Goal: Information Seeking & Learning: Learn about a topic

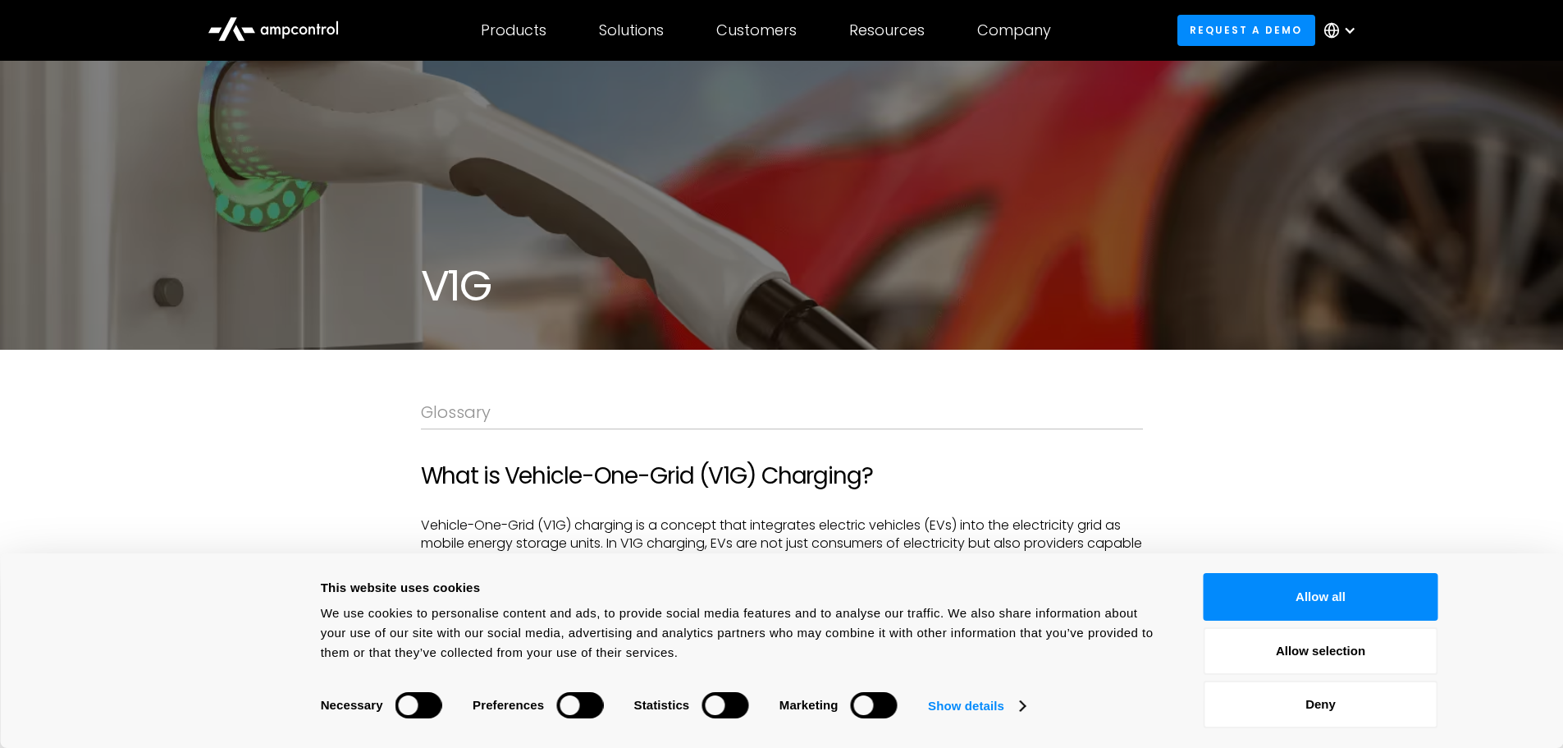
scroll to position [164, 0]
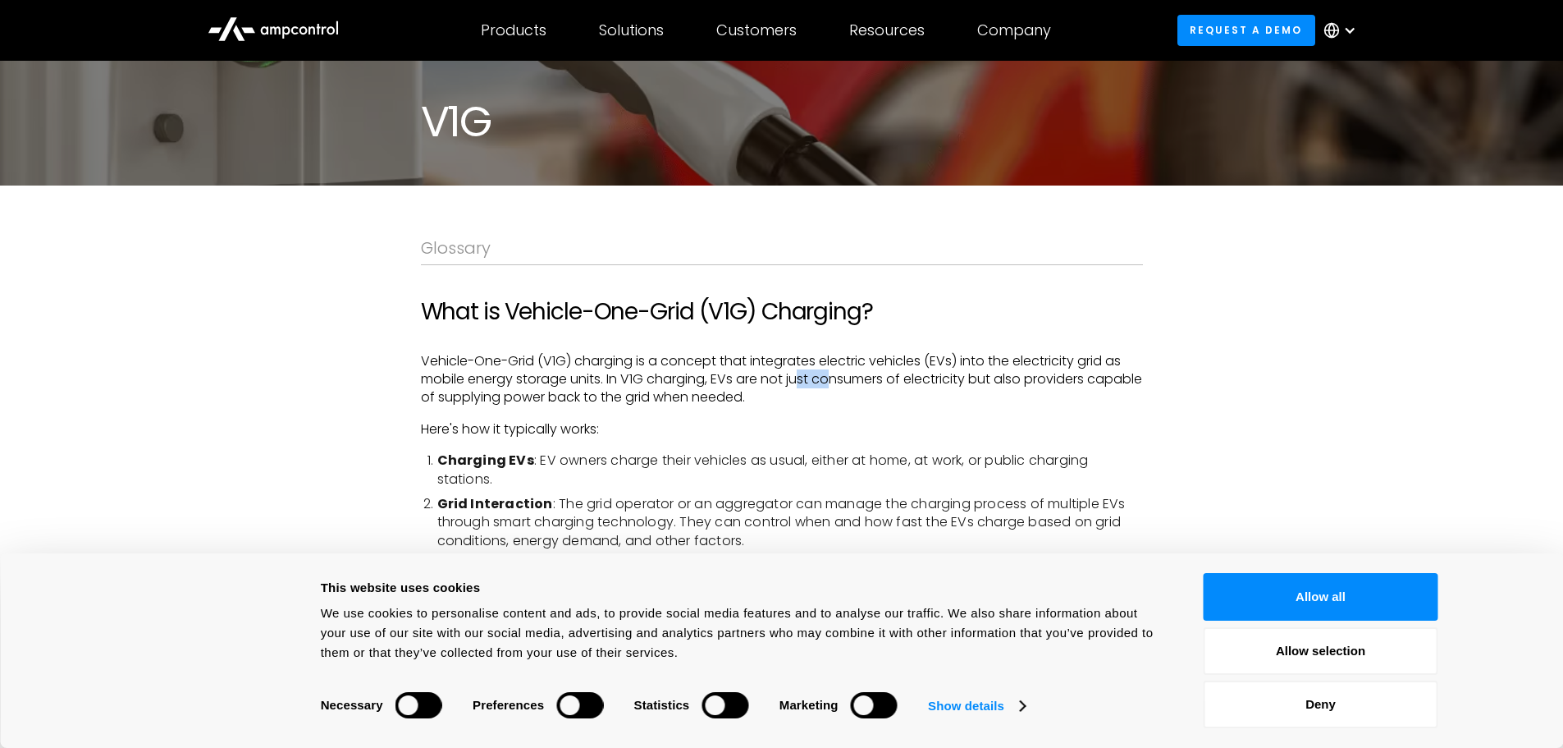
drag, startPoint x: 808, startPoint y: 377, endPoint x: 833, endPoint y: 377, distance: 24.6
click at [833, 377] on p "Vehicle-One-Grid (V1G) charging is a concept that integrates electric vehicles …" at bounding box center [782, 379] width 722 height 55
click at [834, 377] on p "Vehicle-One-Grid (V1G) charging is a concept that integrates electric vehicles …" at bounding box center [782, 379] width 722 height 55
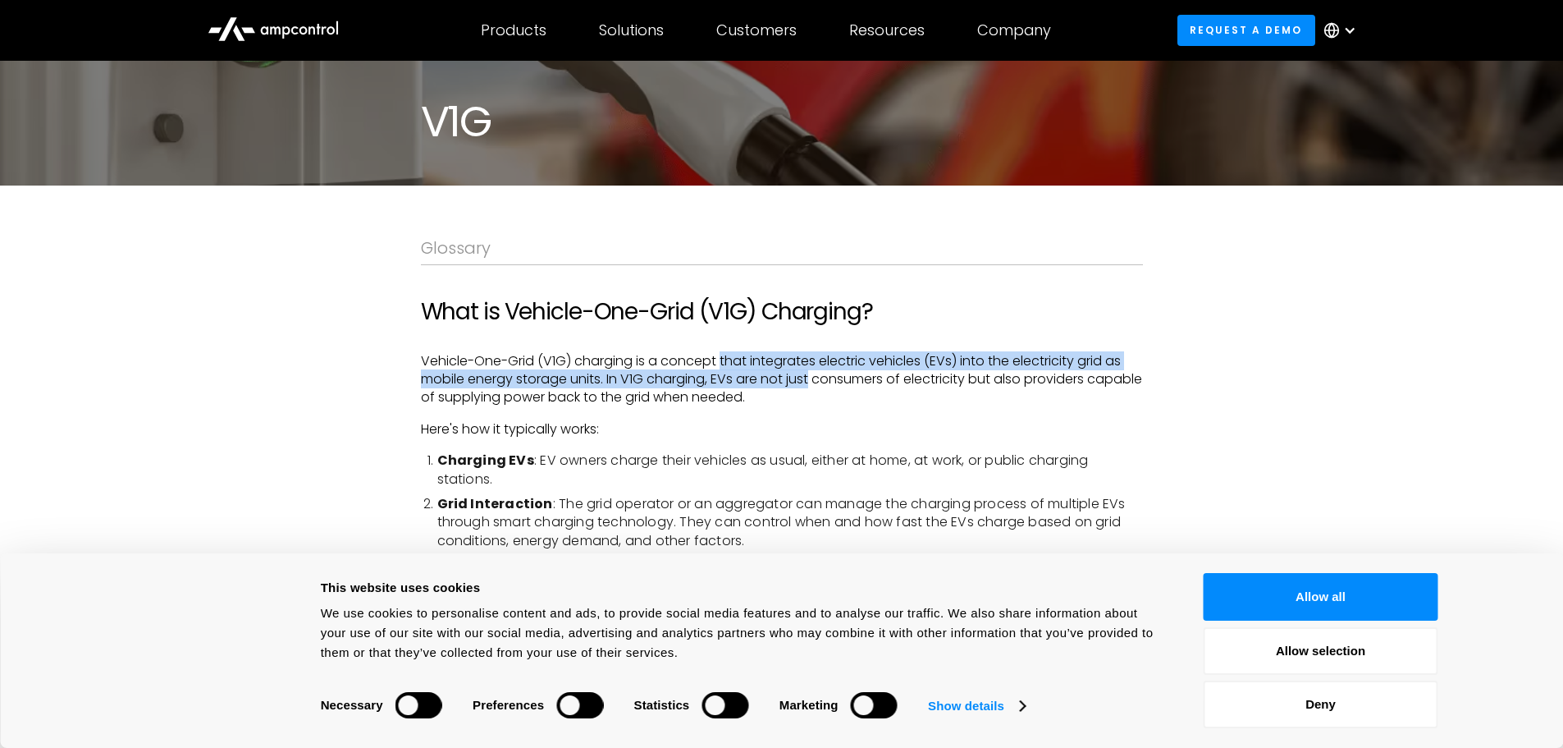
drag, startPoint x: 815, startPoint y: 388, endPoint x: 722, endPoint y: 350, distance: 100.4
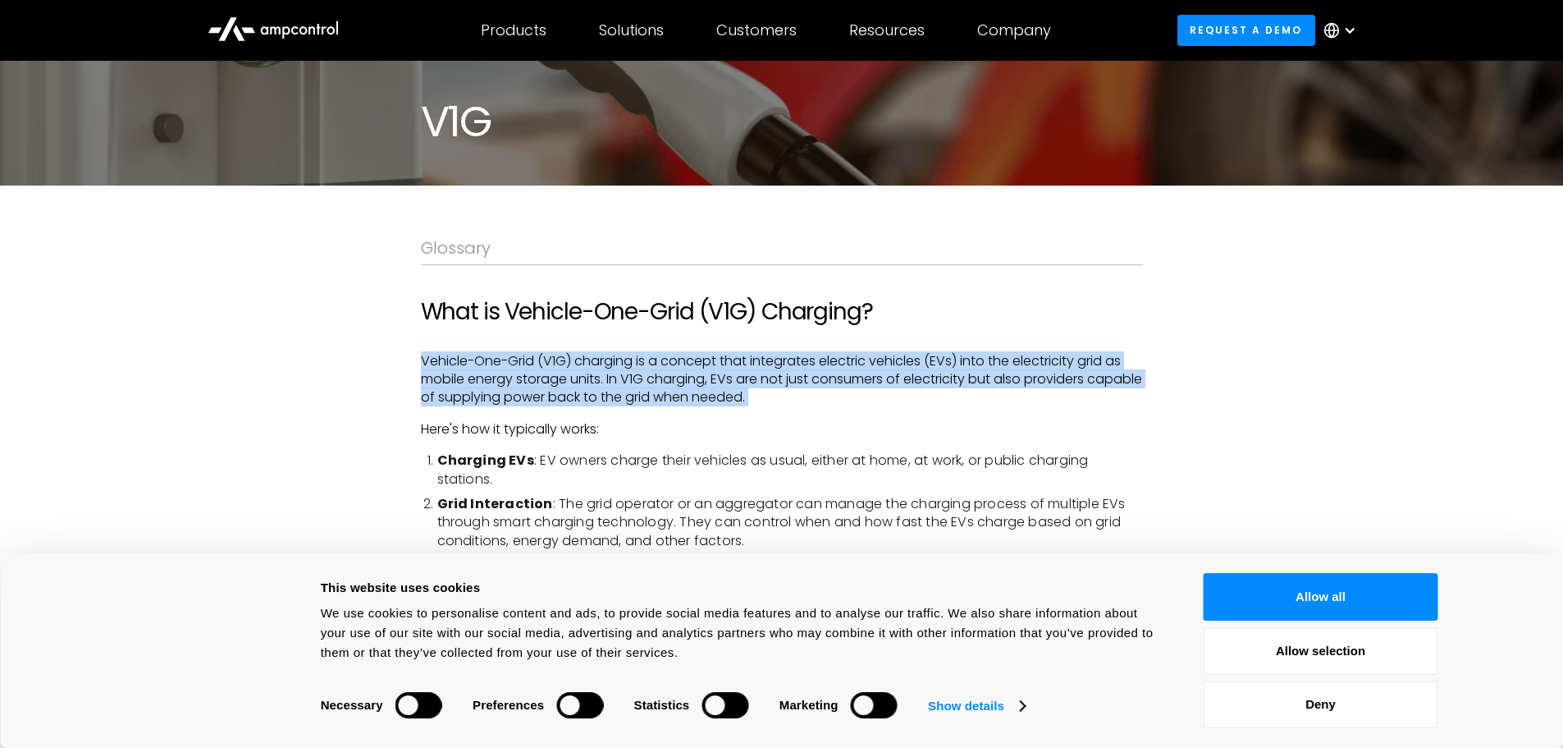
drag, startPoint x: 722, startPoint y: 350, endPoint x: 699, endPoint y: 388, distance: 44.9
click at [699, 388] on p "Vehicle-One-Grid (V1G) charging is a concept that integrates electric vehicles …" at bounding box center [782, 379] width 722 height 55
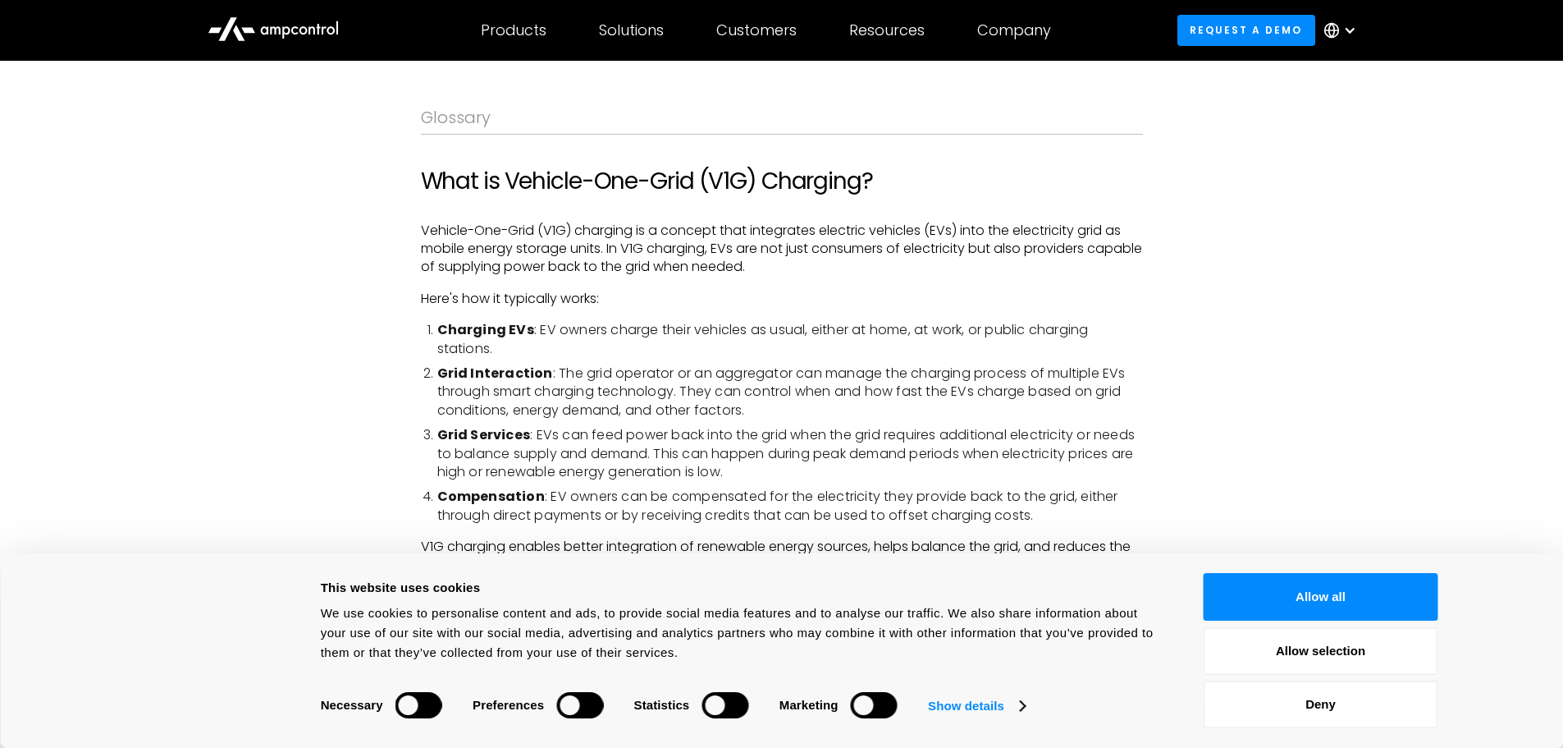
drag, startPoint x: 630, startPoint y: 365, endPoint x: 601, endPoint y: 385, distance: 35.5
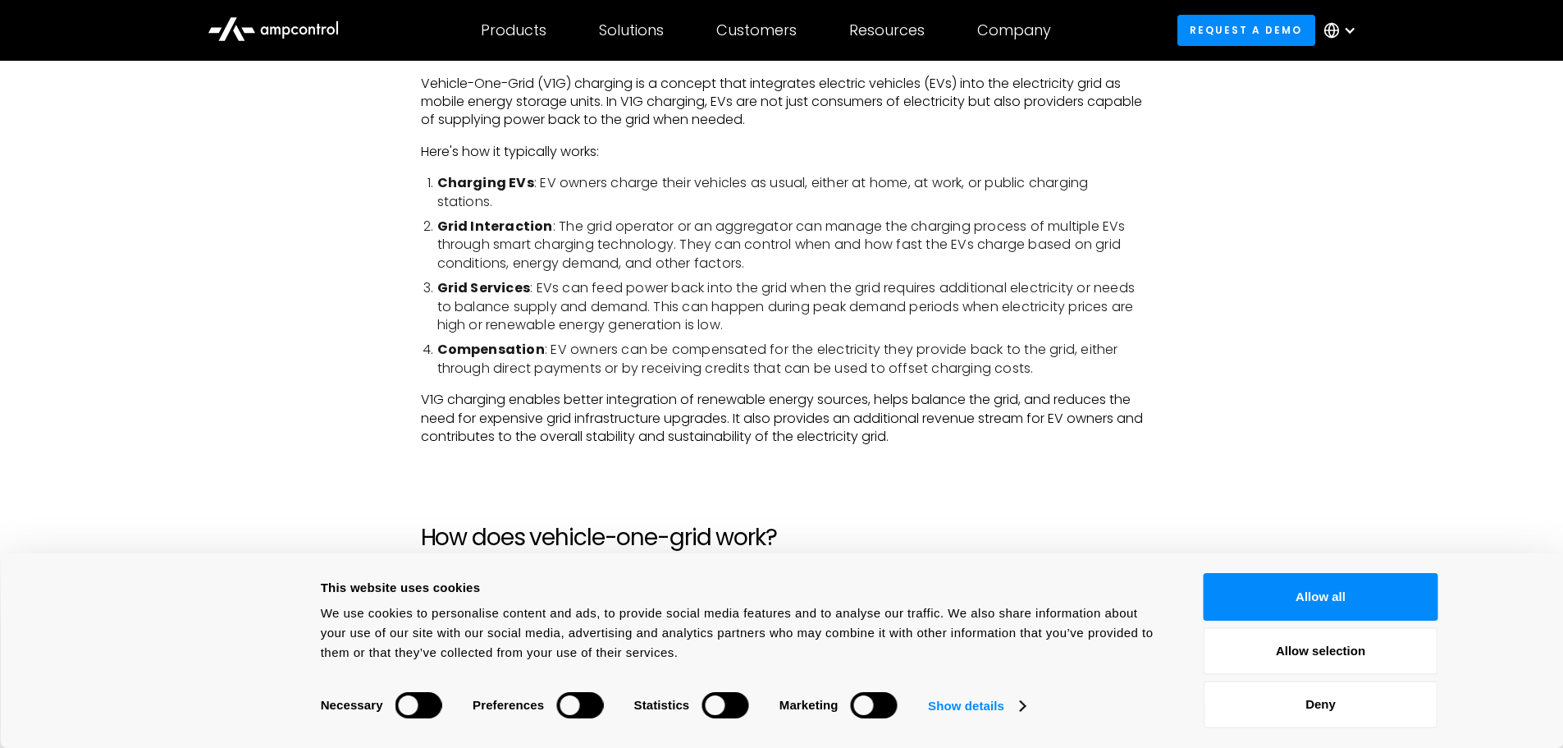
scroll to position [705, 0]
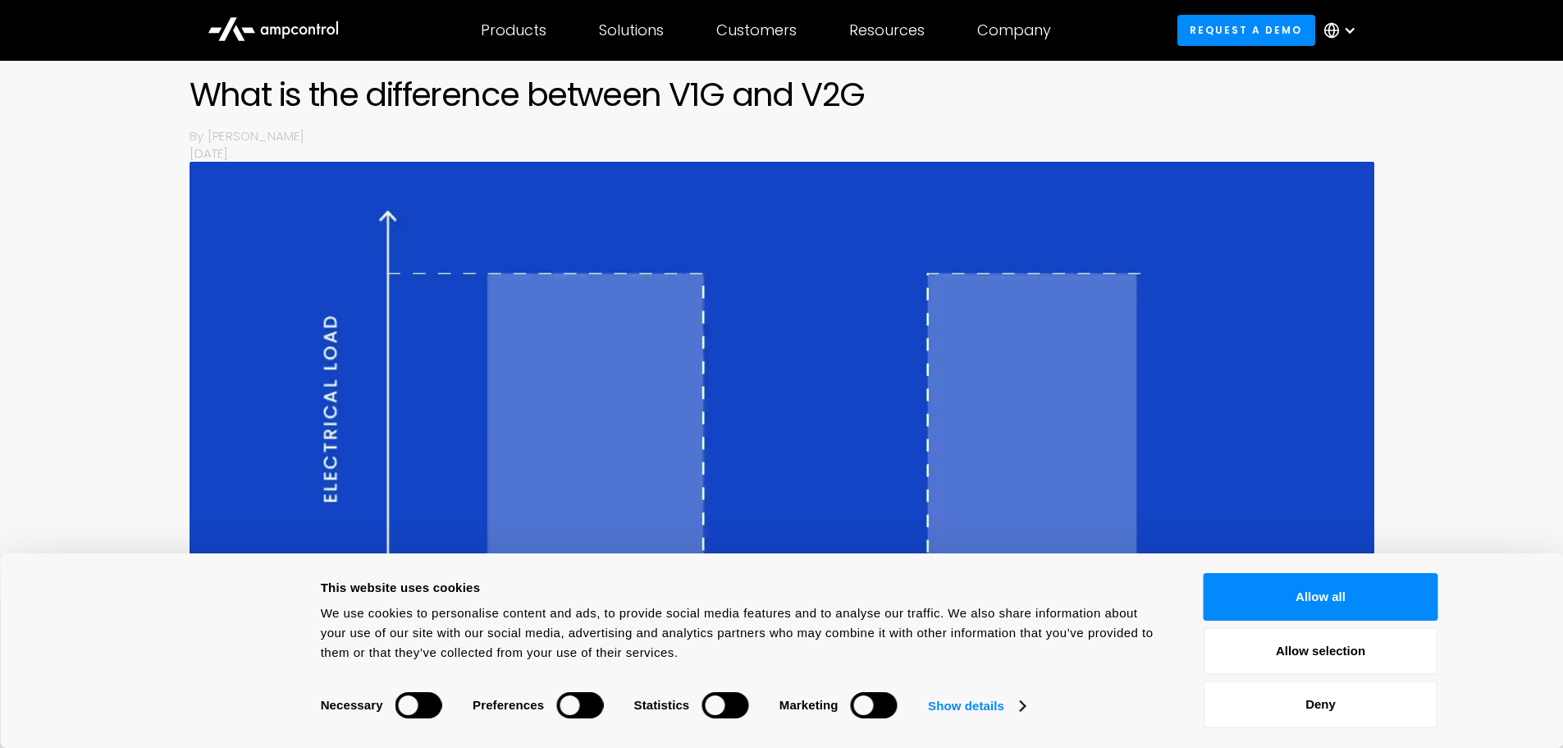
scroll to position [246, 0]
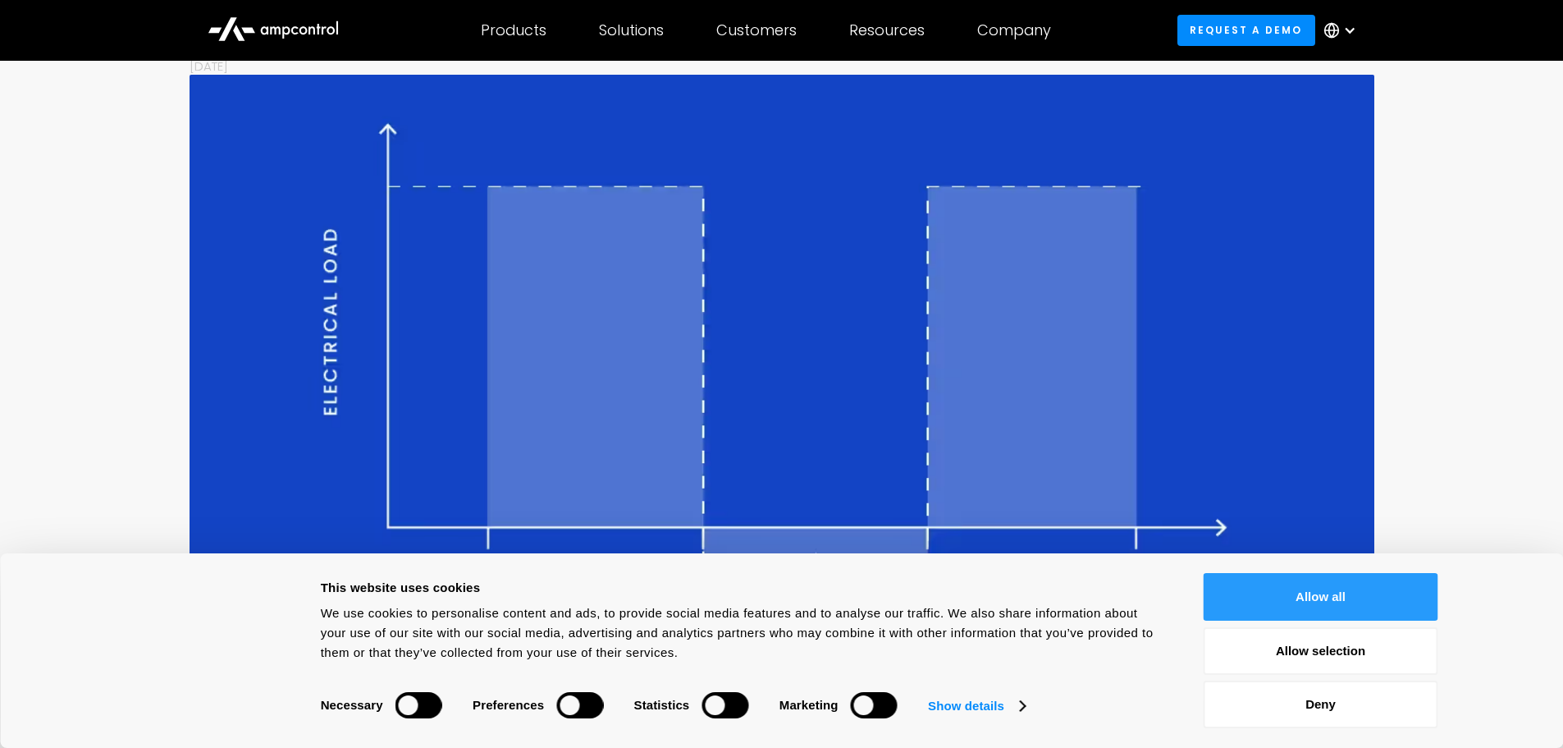
click at [1230, 587] on button "Allow all" at bounding box center [1321, 597] width 235 height 48
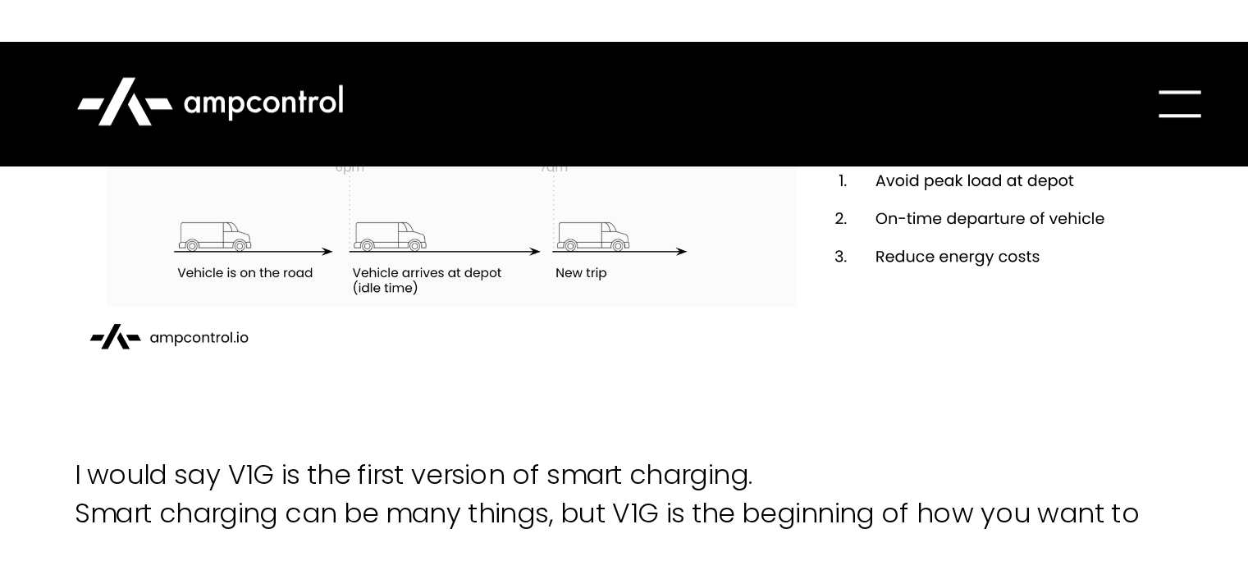
scroll to position [1640, 0]
